Goal: Information Seeking & Learning: Check status

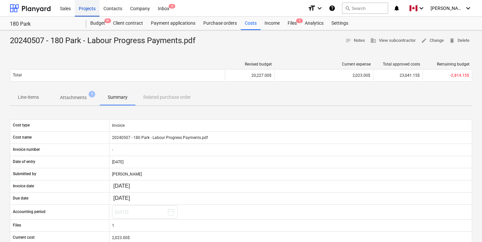
click at [82, 9] on div "Projects" at bounding box center [87, 8] width 25 height 17
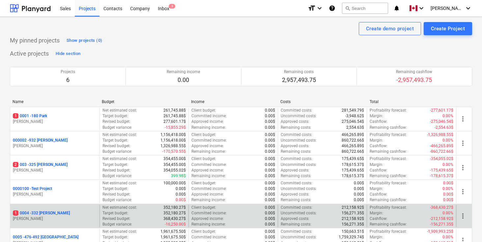
click at [37, 214] on p "1 0004 - 332 [PERSON_NAME]" at bounding box center [41, 213] width 57 height 6
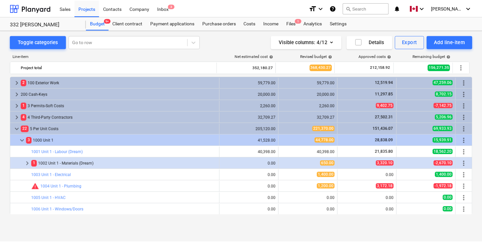
scroll to position [170, 0]
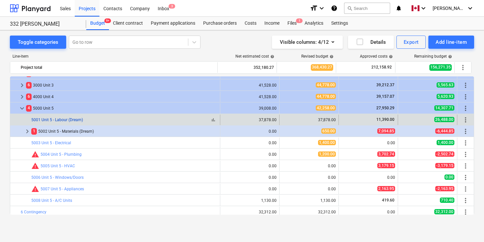
click at [72, 118] on link "5001 Unit 5 - Labour (Dream)" at bounding box center [57, 120] width 52 height 5
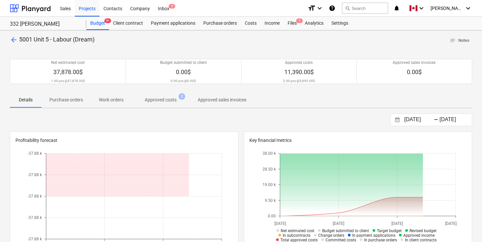
click at [164, 105] on span "Approved costs 2" at bounding box center [160, 100] width 58 height 12
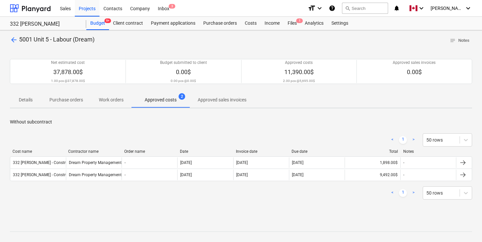
click at [254, 193] on div "< 1 > 50 rows" at bounding box center [241, 192] width 462 height 13
click at [273, 202] on div "< 1 > 50 rows" at bounding box center [241, 193] width 462 height 18
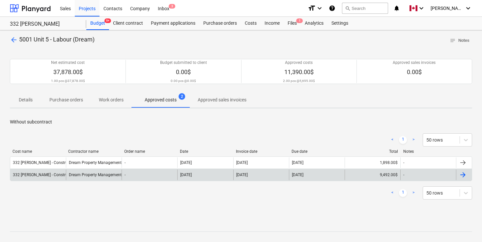
click at [462, 173] on div at bounding box center [463, 175] width 8 height 8
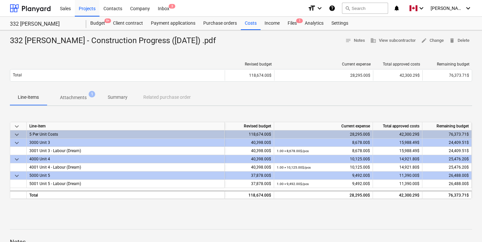
click at [331, 91] on div "Line-items Attachments 1 Summary Related purchase order" at bounding box center [241, 98] width 462 height 16
click at [331, 95] on div "Line-items Attachments 1 Summary Related purchase order" at bounding box center [241, 98] width 462 height 16
click at [327, 90] on div "Line-items Attachments 1 Summary Related purchase order" at bounding box center [241, 98] width 462 height 16
